Goal: Task Accomplishment & Management: Complete application form

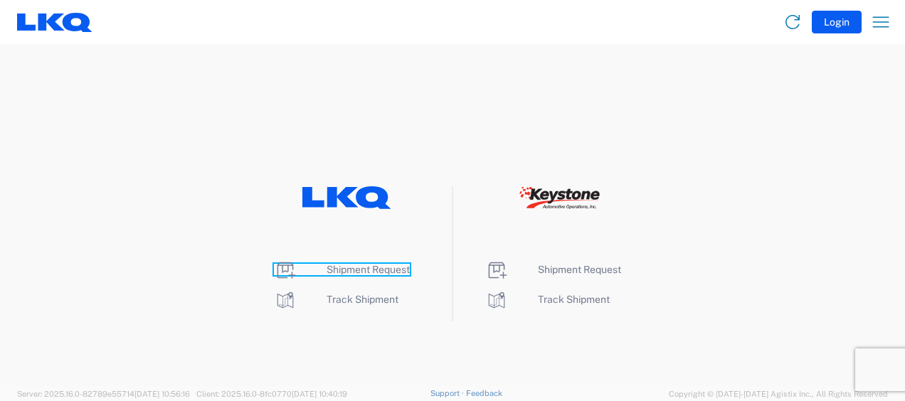
click at [376, 265] on span "Shipment Request" at bounding box center [368, 269] width 83 height 11
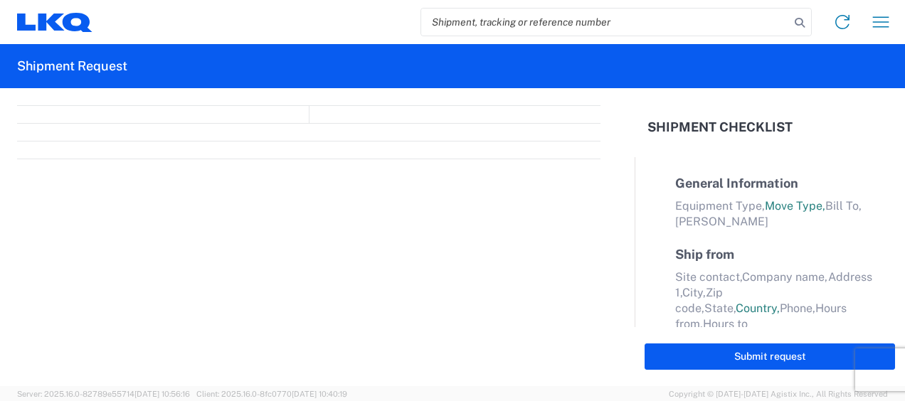
select select "FULL"
select select "LBS"
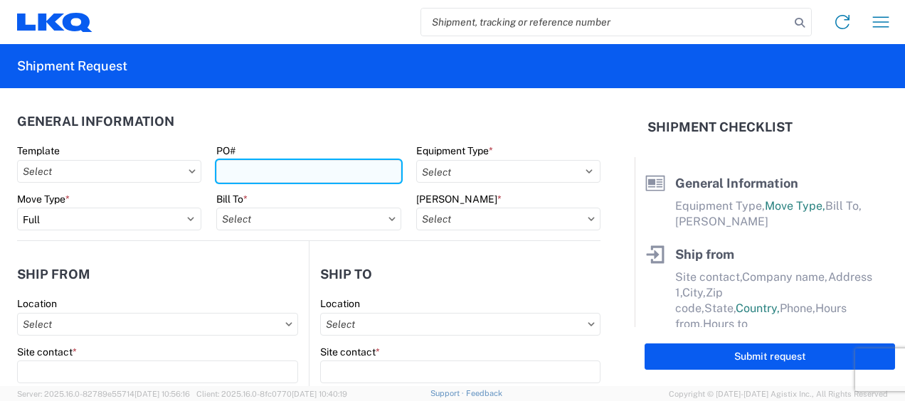
click at [245, 162] on input "PO#" at bounding box center [308, 171] width 184 height 23
type input "b"
type input "B"
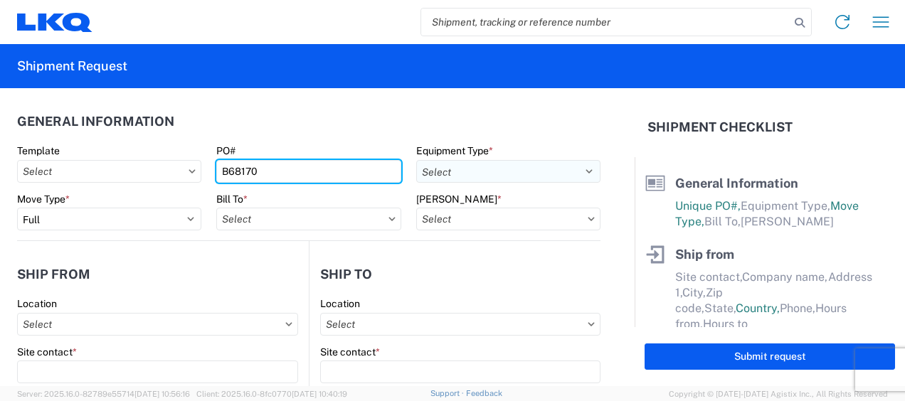
type input "B68170"
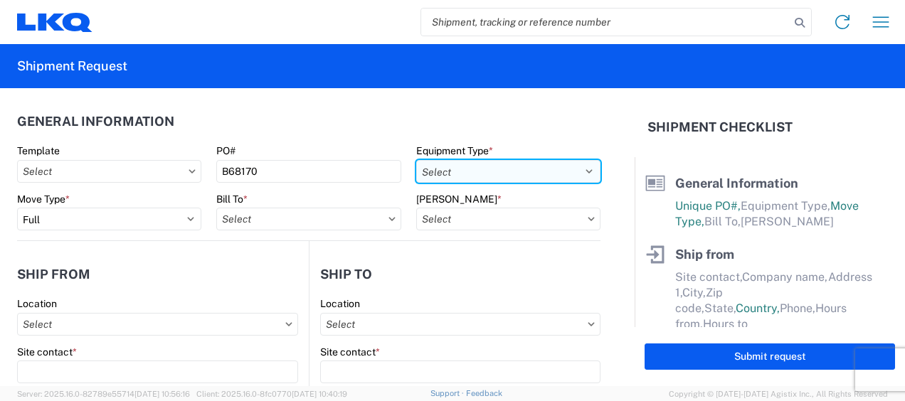
click at [459, 167] on select "Select 53’ Dry Van Flatbed Dropdeck (van) Lowboy (flatbed) Rail" at bounding box center [508, 171] width 184 height 23
select select "STDV"
click at [416, 160] on select "Select 53’ Dry Van Flatbed Dropdeck (van) Lowboy (flatbed) Rail" at bounding box center [508, 171] width 184 height 23
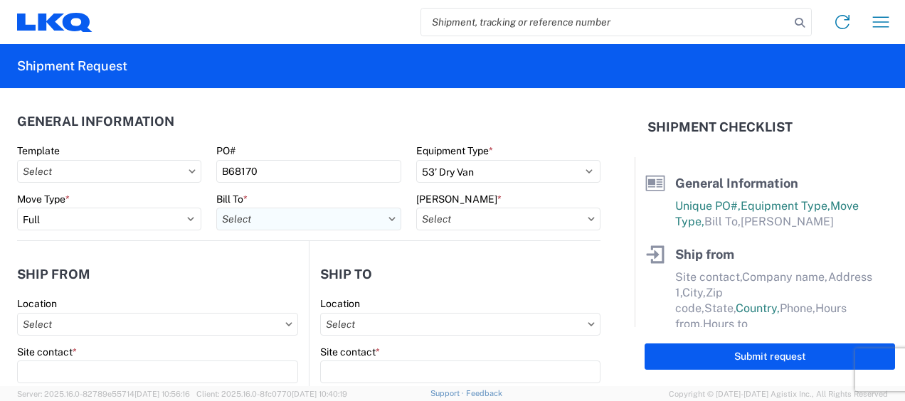
click at [315, 226] on input "Bill To *" at bounding box center [308, 219] width 184 height 23
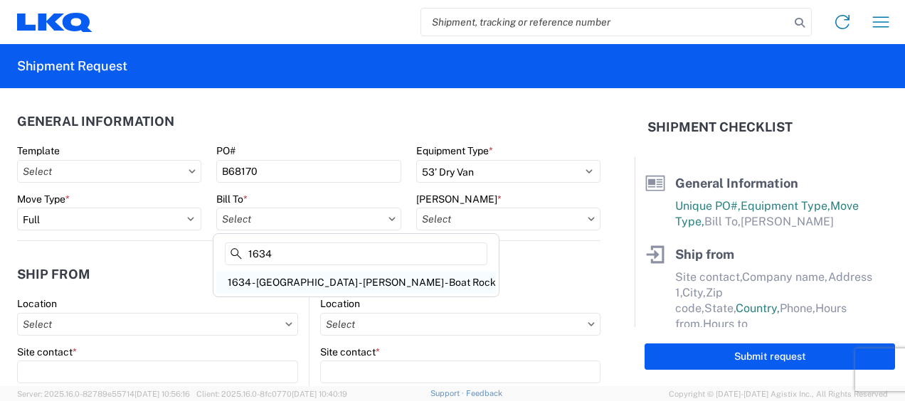
type input "1634"
click at [273, 273] on div "1634 - [GEOGRAPHIC_DATA] - [PERSON_NAME] - Boat Rock" at bounding box center [356, 282] width 280 height 23
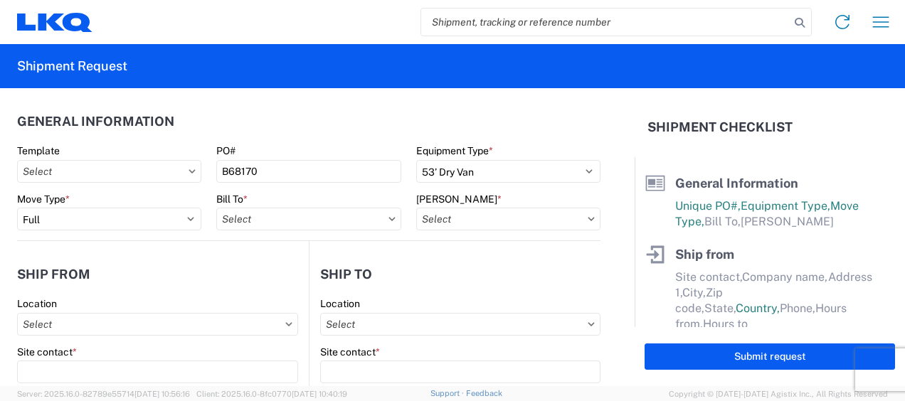
type input "1634 - [GEOGRAPHIC_DATA] - [PERSON_NAME] - Boat Rock"
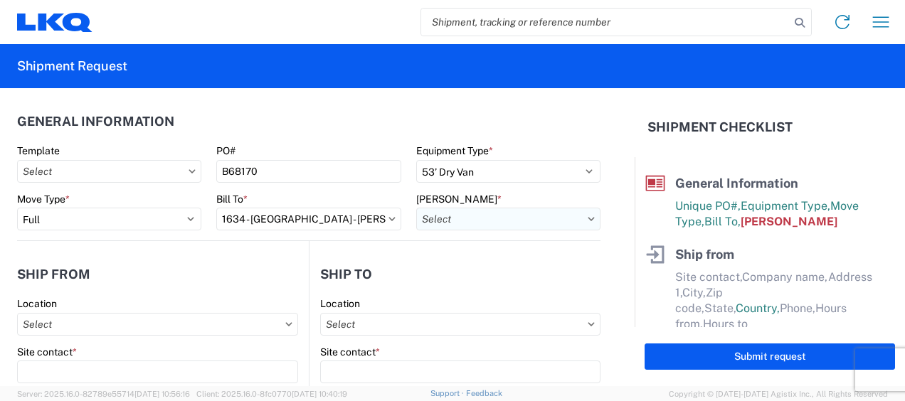
click at [510, 219] on input "[PERSON_NAME] *" at bounding box center [508, 219] width 184 height 23
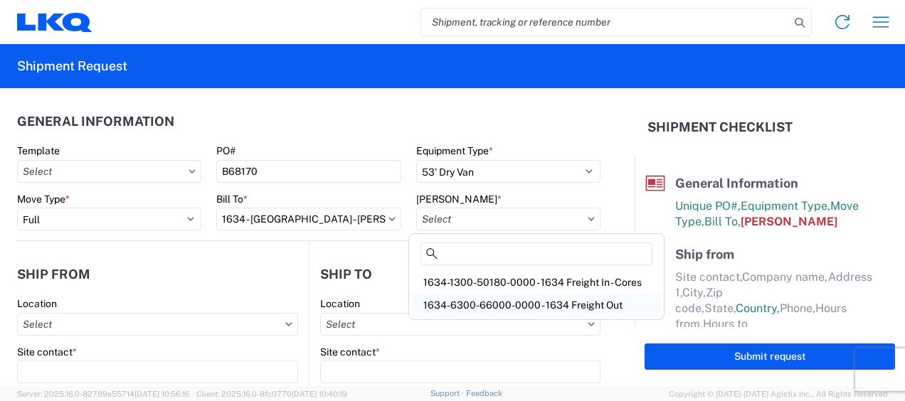
click at [469, 300] on div "1634-6300-66000-0000 - 1634 Freight Out" at bounding box center [536, 305] width 249 height 23
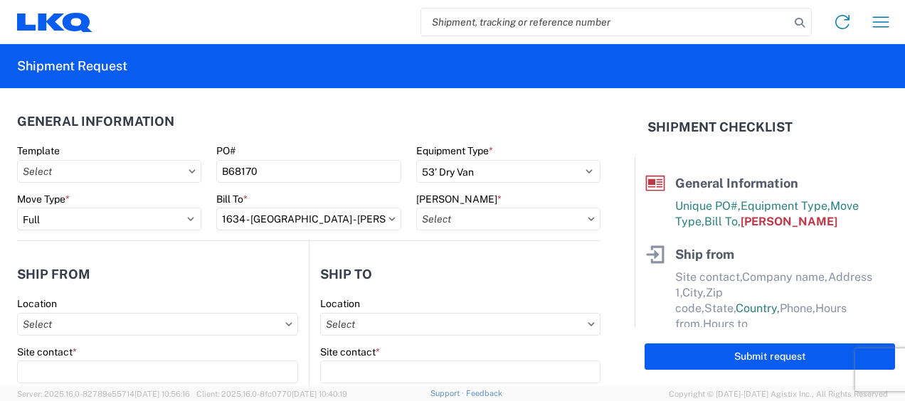
type input "1634-6300-66000-0000 - 1634 Freight Out"
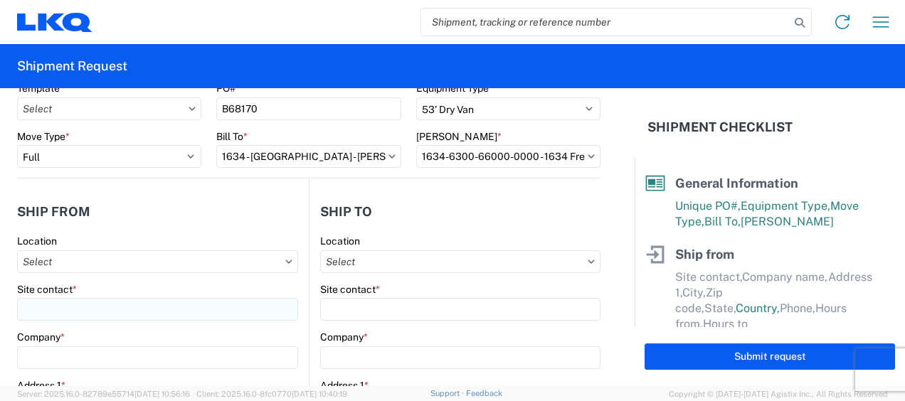
scroll to position [118, 0]
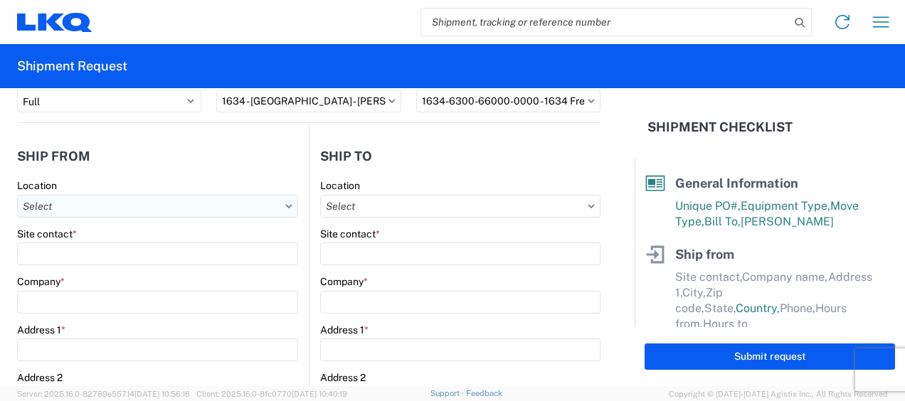
drag, startPoint x: 107, startPoint y: 212, endPoint x: 120, endPoint y: 207, distance: 13.7
click at [108, 211] on input "Location" at bounding box center [157, 206] width 281 height 23
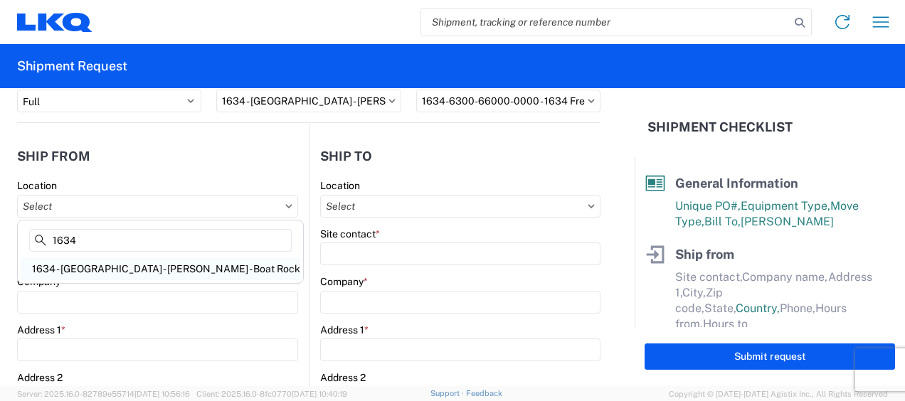
type input "1634"
click at [96, 270] on div "1634 - Atlanta - Knopf - Boat Rock" at bounding box center [161, 269] width 280 height 23
type input "1634 - Atlanta - Knopf - Boat Rock"
type input "LKQ Corporation"
type input "6320 Boat Rock Blvd SW"
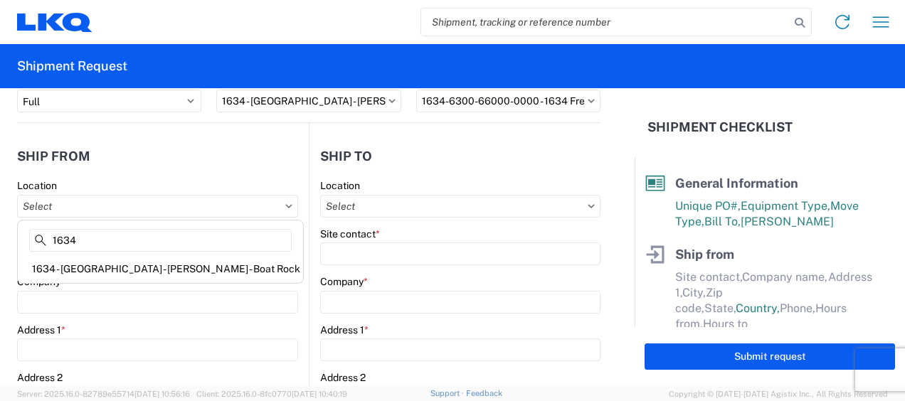
type input "Atlanta"
type input "30336"
select select "GA"
select select "US"
type input "678-399-8501"
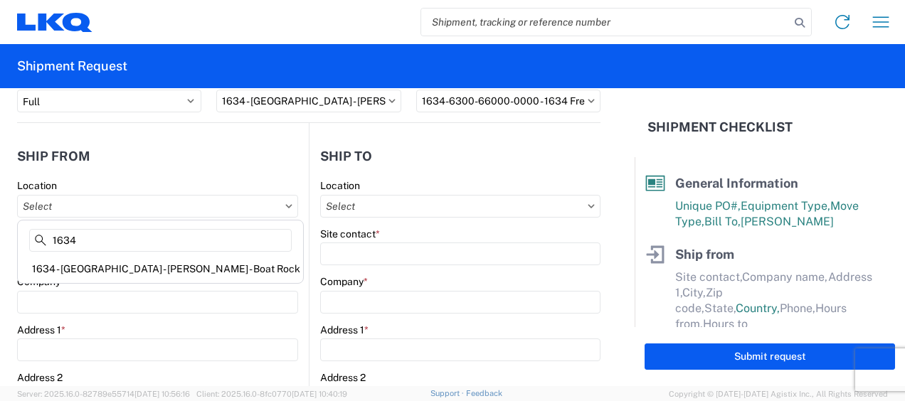
type input "00:00"
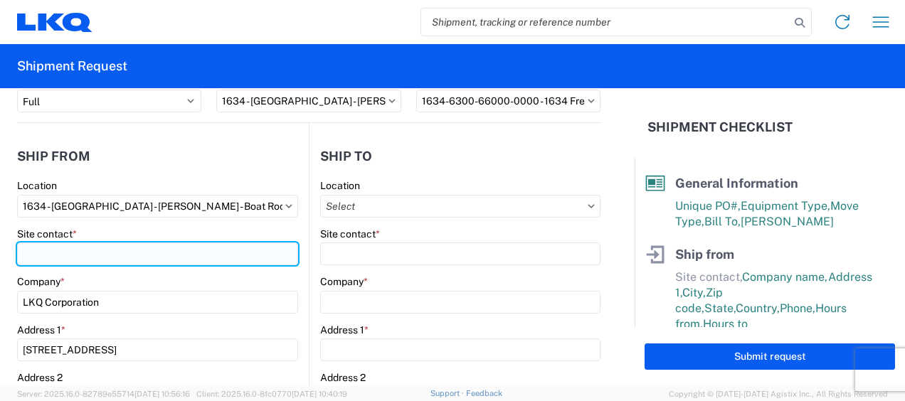
click at [117, 257] on input "Site contact *" at bounding box center [157, 254] width 281 height 23
type input "t"
type input "Todd Voyles"
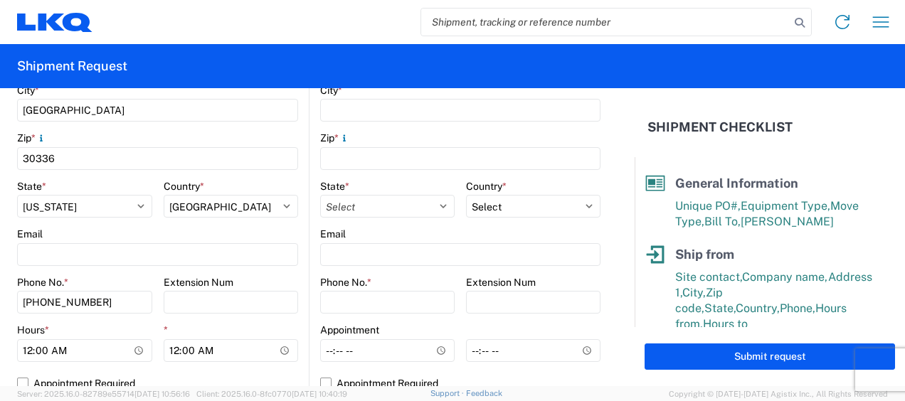
scroll to position [474, 0]
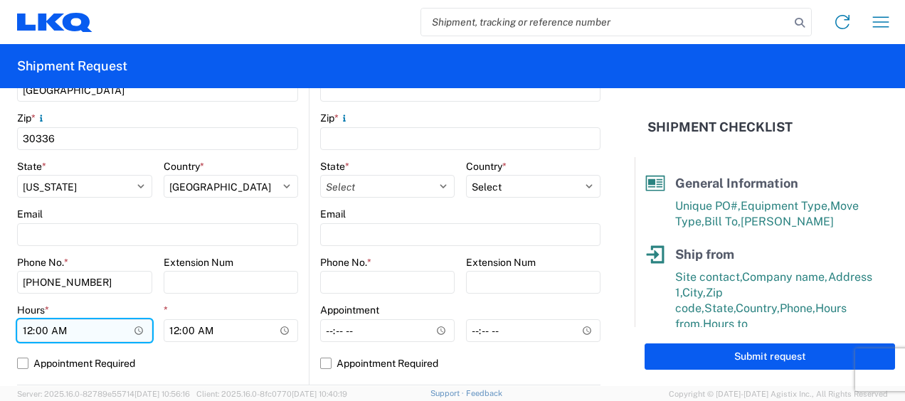
click at [33, 336] on input "00:00" at bounding box center [84, 330] width 135 height 23
type input "07:00"
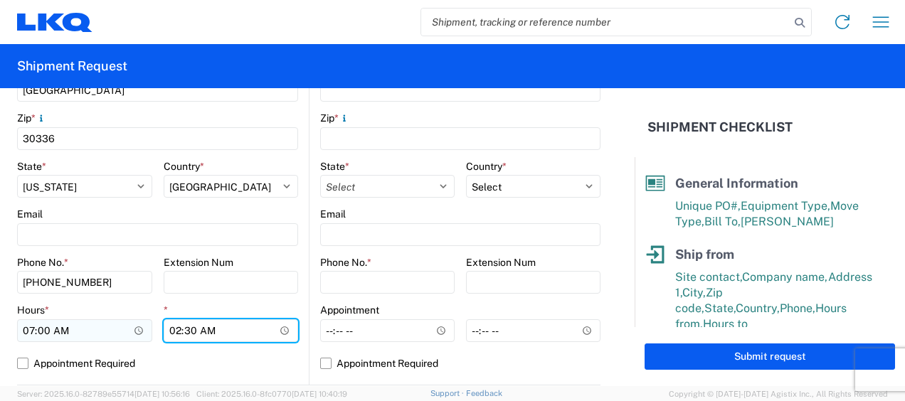
type input "14:30"
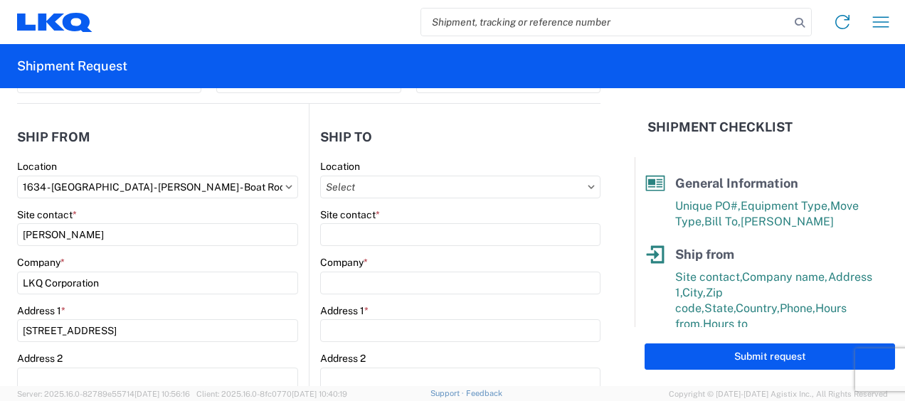
scroll to position [118, 0]
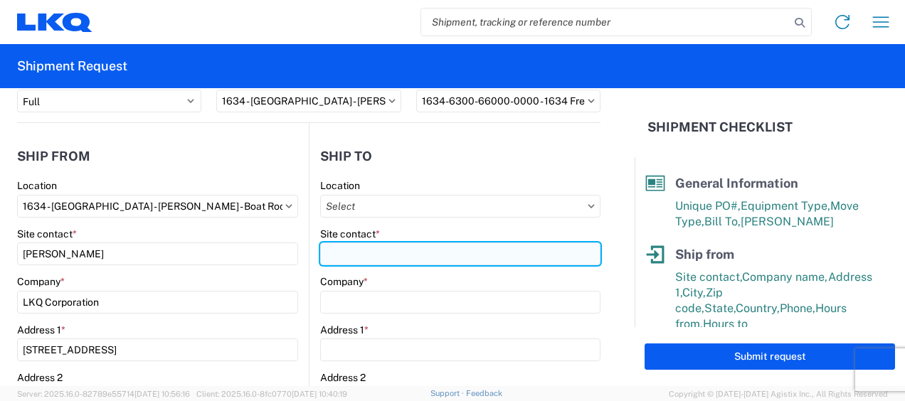
click at [370, 253] on input "Site contact *" at bounding box center [460, 254] width 280 height 23
type input "Kimme"
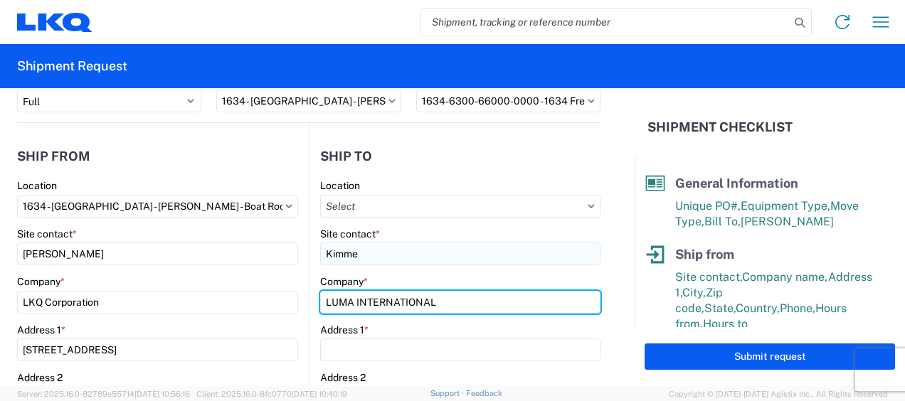
type input "LUMA INTERNATIONAL"
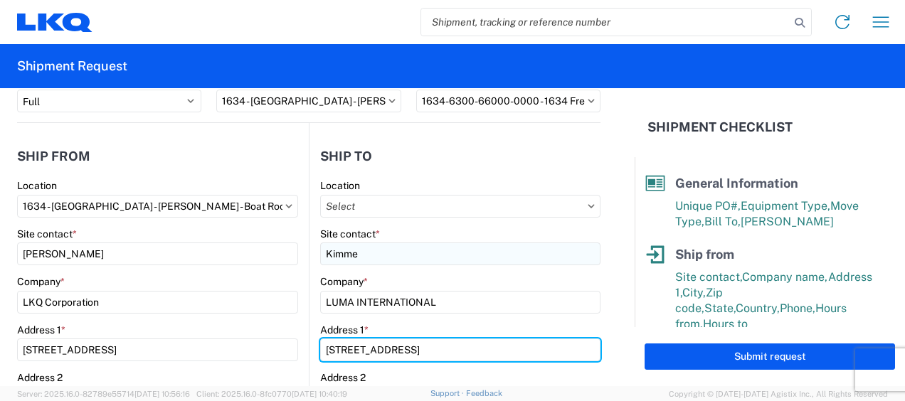
type input "9601 NW 33 STREET"
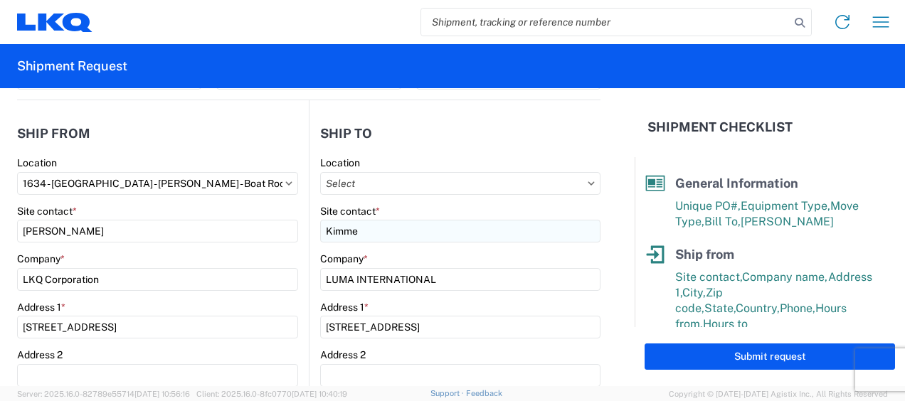
scroll to position [327, 0]
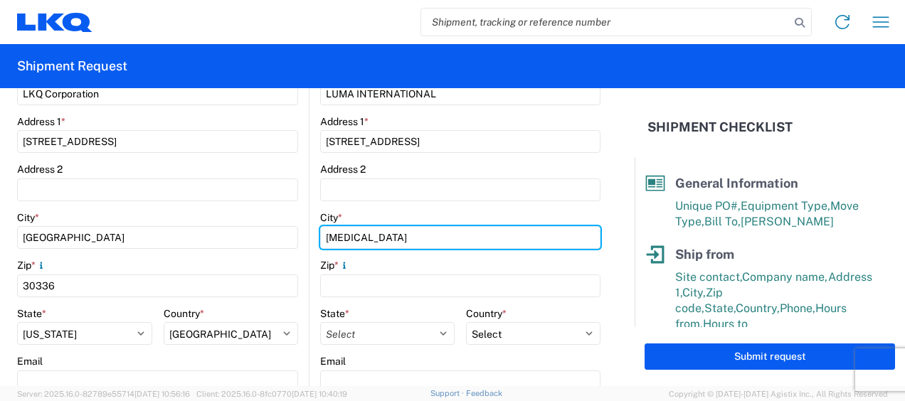
type input "DORAL"
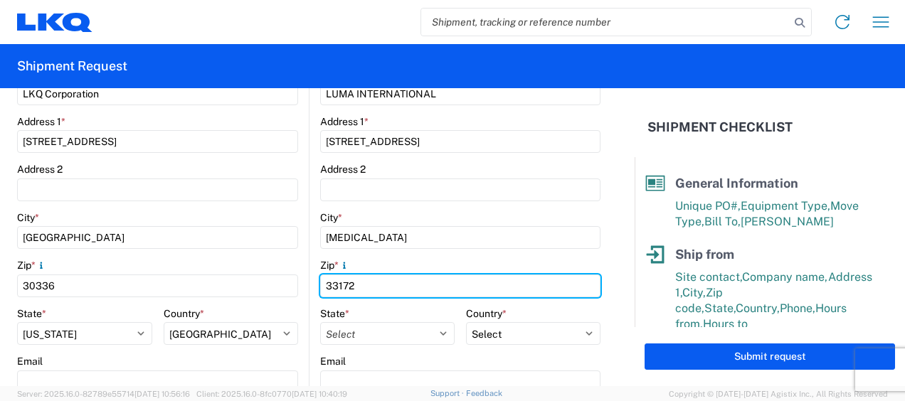
type input "33172"
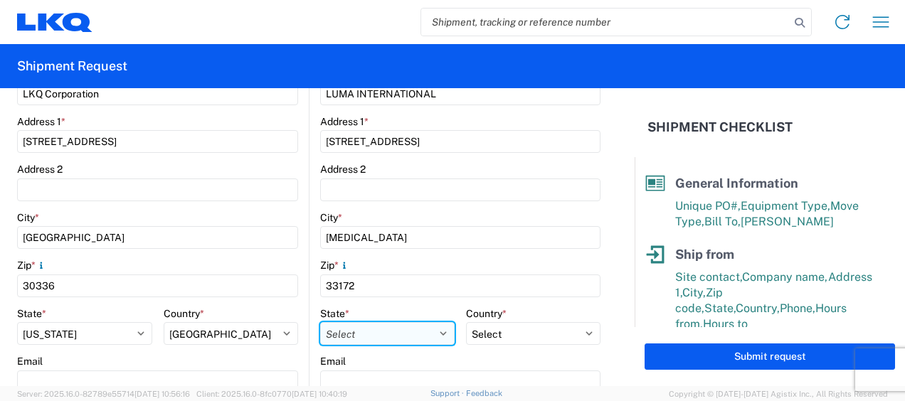
click at [371, 330] on select "Select Alabama Alaska Arizona Arkansas Armed Forces Americas Armed Forces Europ…" at bounding box center [387, 333] width 134 height 23
select select "FL"
click at [320, 322] on select "Select Alabama Alaska Arizona Arkansas Armed Forces Americas Armed Forces Europ…" at bounding box center [387, 333] width 134 height 23
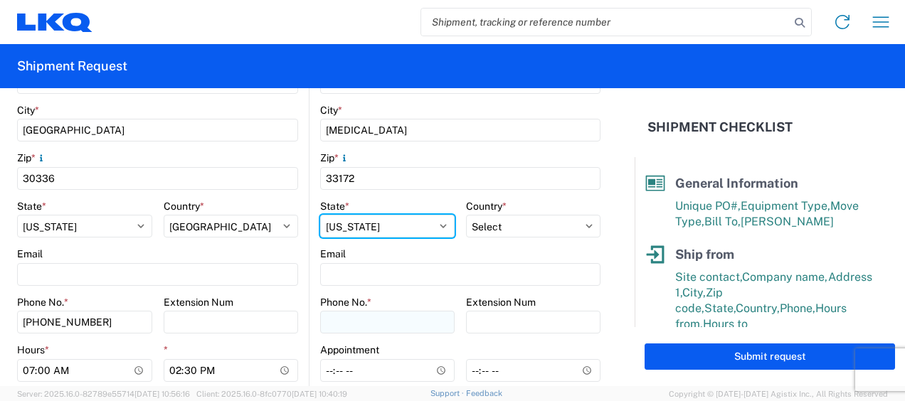
scroll to position [445, 0]
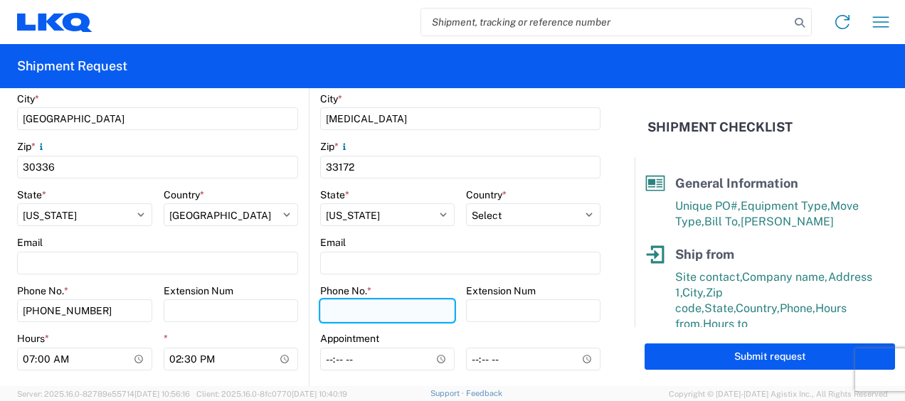
click at [361, 302] on input "Phone No. *" at bounding box center [387, 311] width 134 height 23
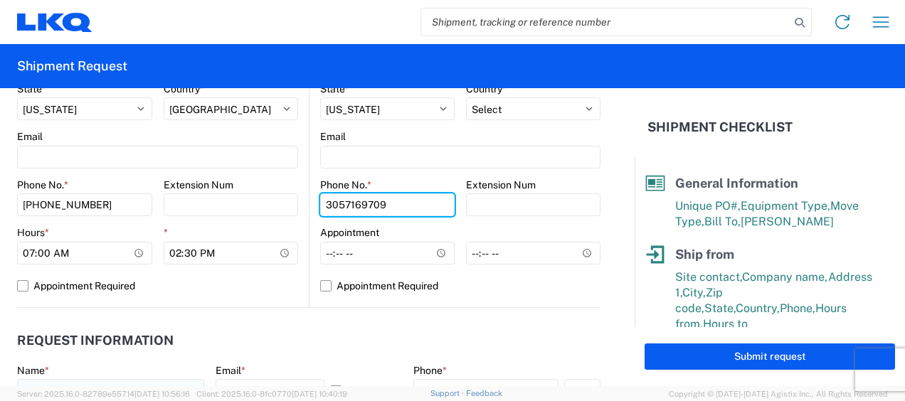
scroll to position [682, 0]
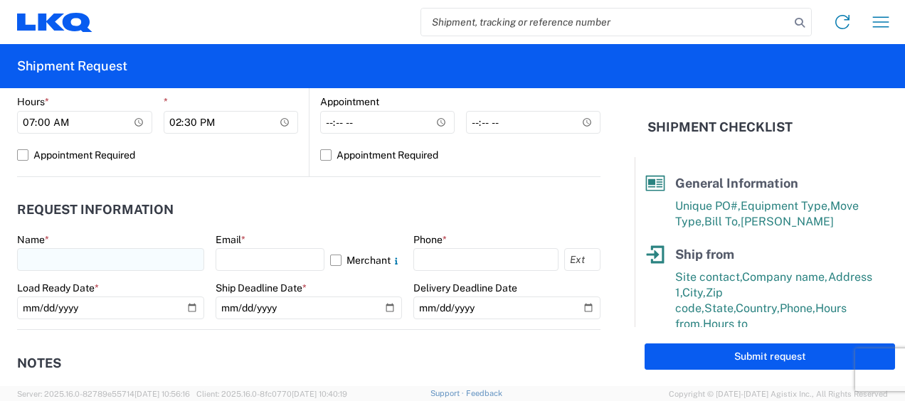
type input "3057169709"
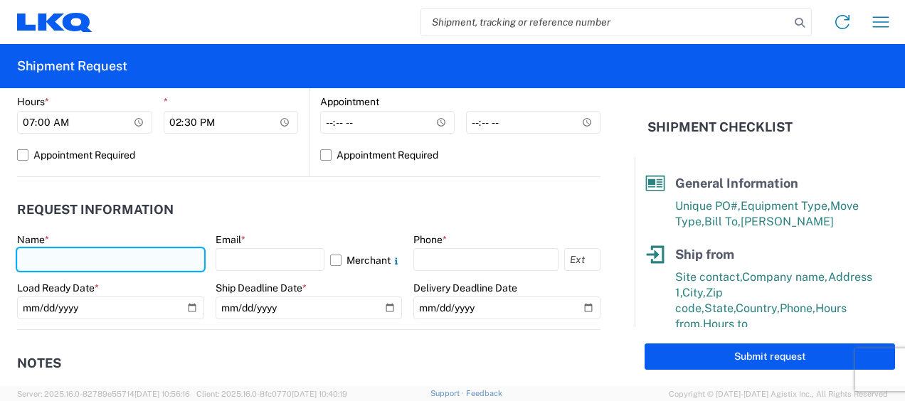
click at [132, 251] on input "text" at bounding box center [110, 259] width 187 height 23
type input "y"
type input "Yolanda Cuapio Coronel"
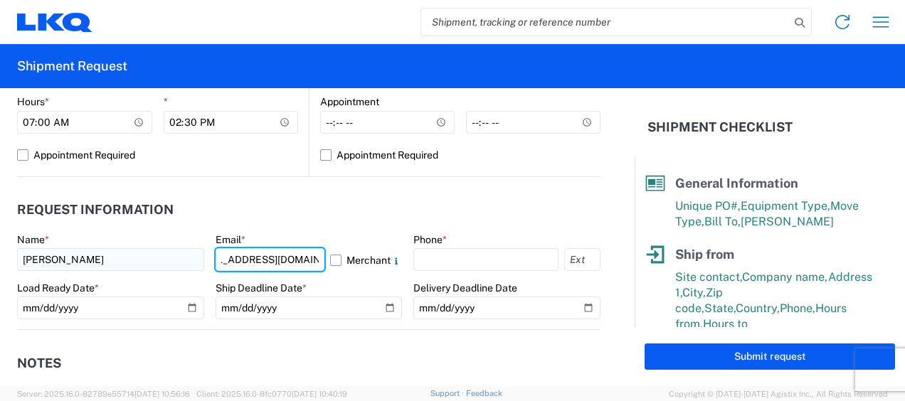
scroll to position [0, 41]
type input "ycuapiocoronel@lkqcorp.com"
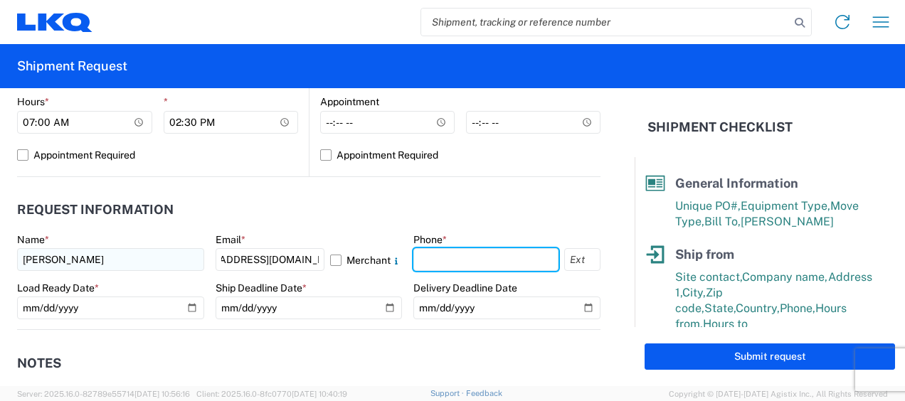
scroll to position [0, 0]
type input "6783998501"
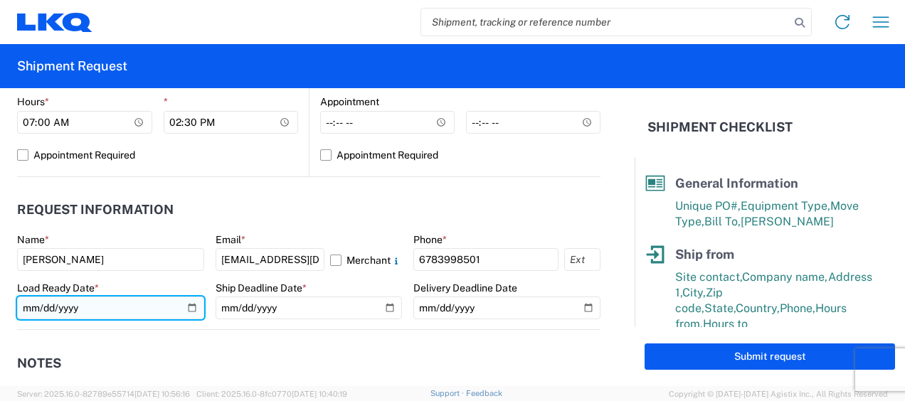
click at [186, 313] on input "date" at bounding box center [110, 308] width 187 height 23
type input "2025-08-14"
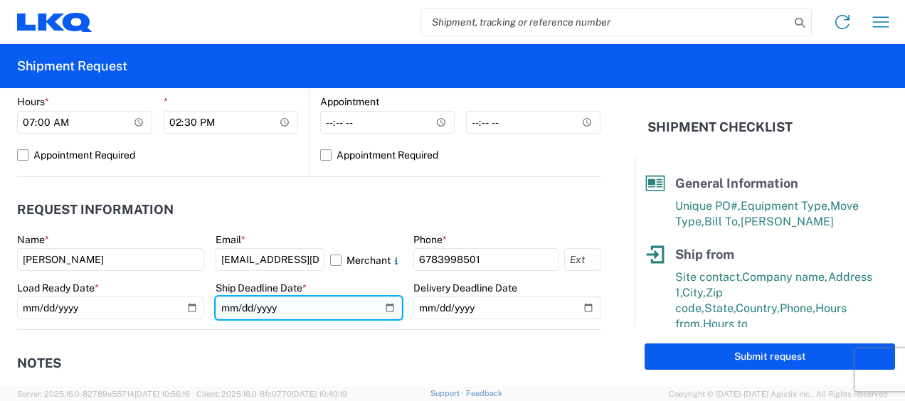
click at [384, 303] on input "date" at bounding box center [309, 308] width 187 height 23
type input "2025-08-14"
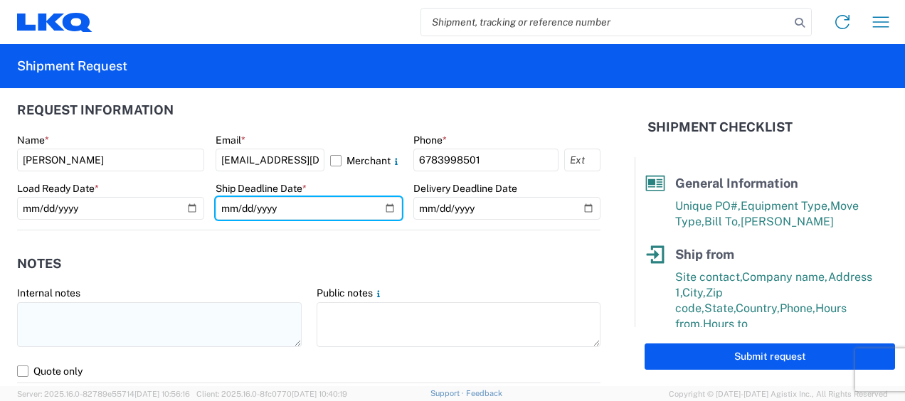
scroll to position [801, 0]
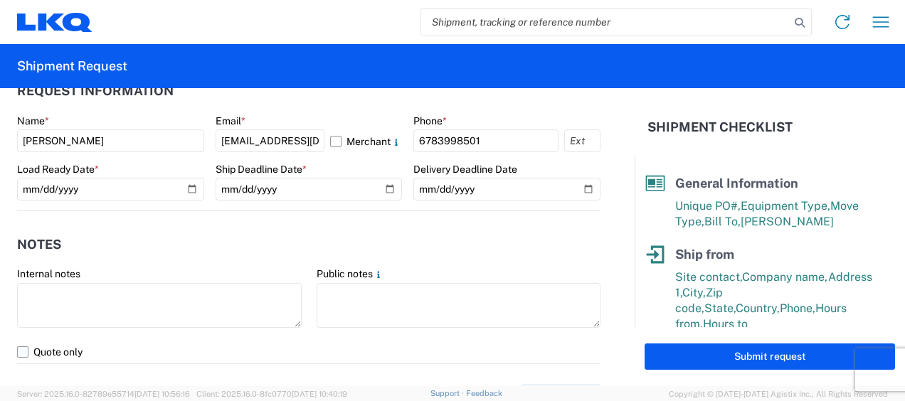
click at [21, 342] on label "Quote only" at bounding box center [308, 352] width 583 height 23
click at [0, 0] on input "Quote only" at bounding box center [0, 0] width 0 height 0
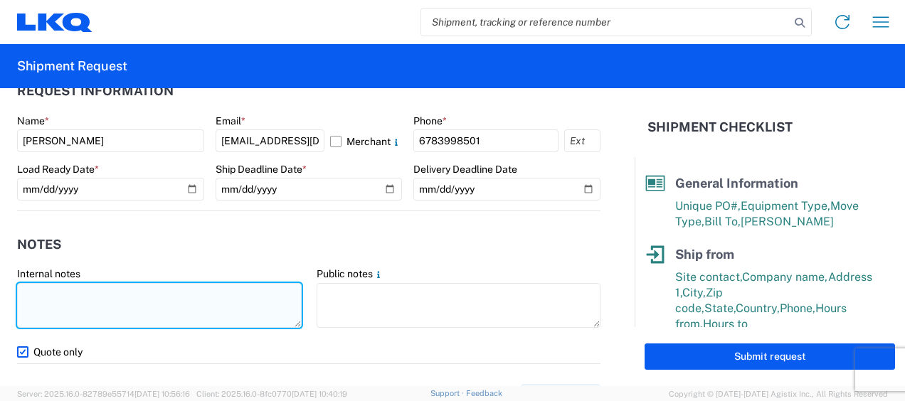
click at [38, 306] on textarea at bounding box center [159, 305] width 285 height 45
type textarea "q"
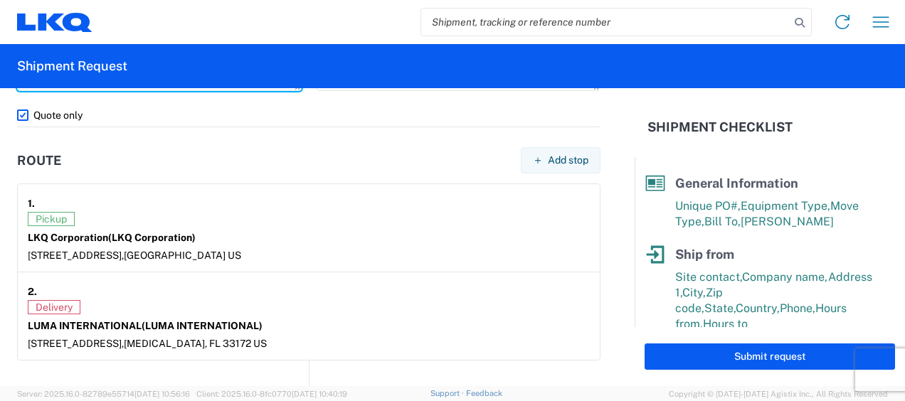
scroll to position [1275, 0]
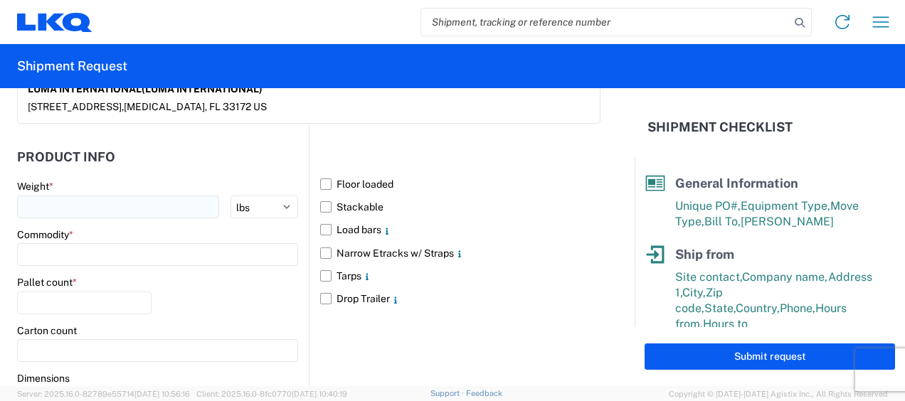
type textarea "QUOTE ONLY"
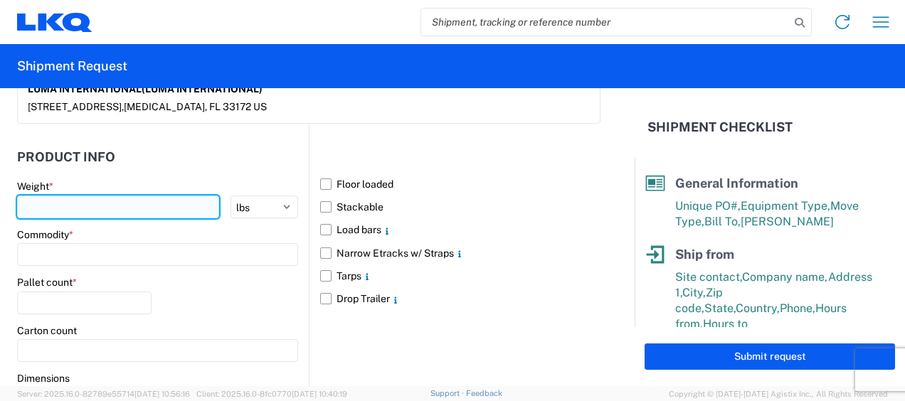
click at [106, 211] on input "number" at bounding box center [118, 207] width 202 height 23
type input "40932"
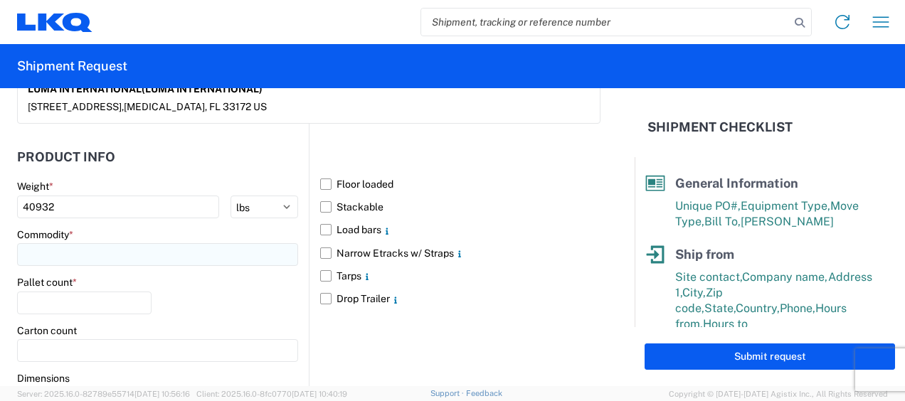
click at [65, 243] on input at bounding box center [157, 254] width 281 height 23
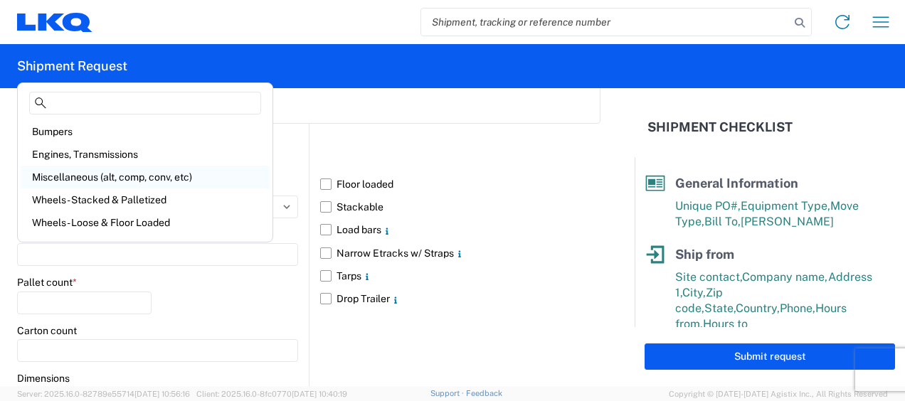
click at [155, 169] on div "Miscellaneous (alt, comp, conv, etc)" at bounding box center [145, 177] width 249 height 23
type input "Miscellaneous (alt, comp, conv, etc)"
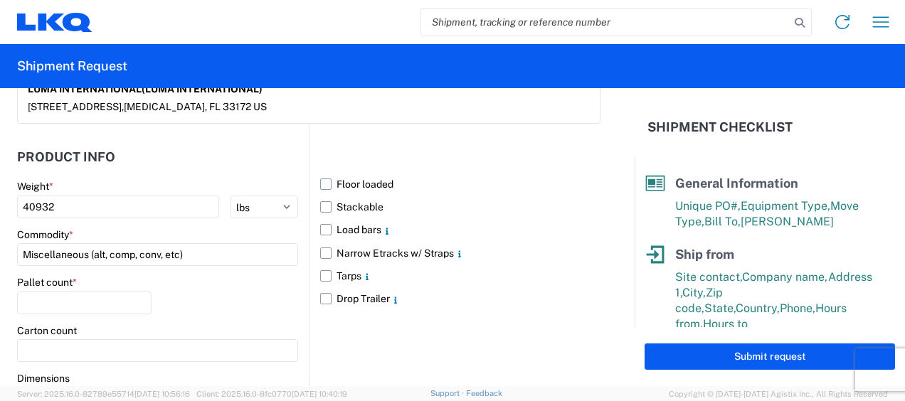
click at [327, 176] on label "Floor loaded" at bounding box center [460, 184] width 280 height 23
click at [0, 0] on input "Floor loaded" at bounding box center [0, 0] width 0 height 0
click at [52, 319] on agx-form-control-wrapper-v2 "Pallet count *" at bounding box center [84, 300] width 134 height 48
click at [78, 302] on input "number" at bounding box center [84, 303] width 134 height 23
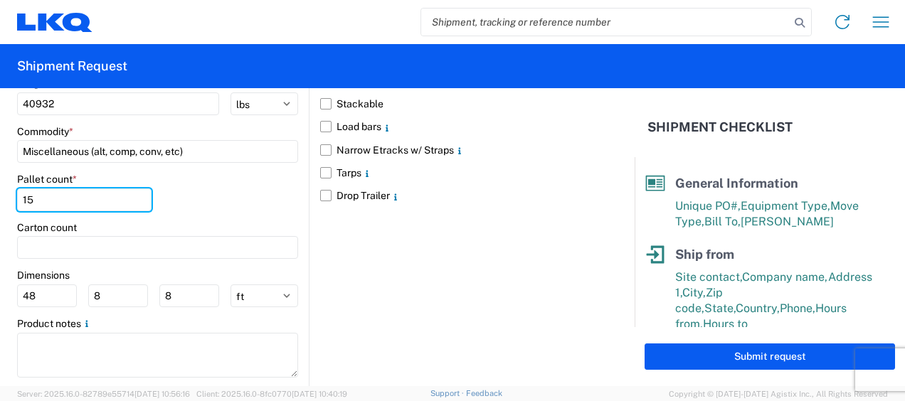
scroll to position [1404, 0]
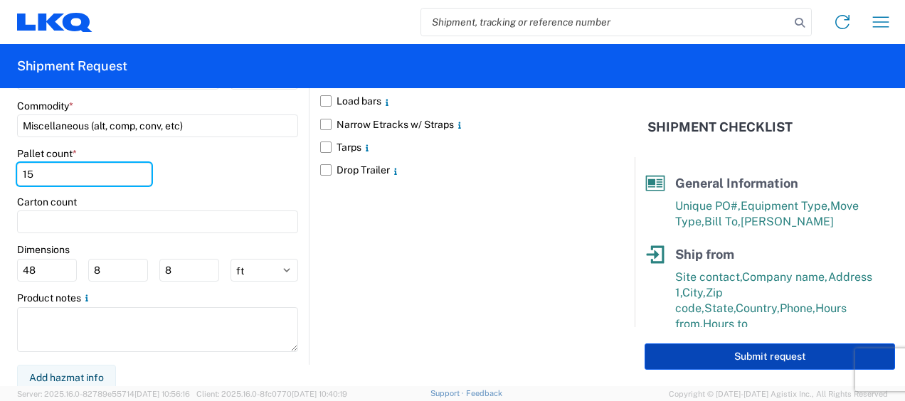
type input "15"
click at [697, 361] on button "Submit request" at bounding box center [770, 357] width 250 height 26
select select "US"
